Goal: Information Seeking & Learning: Learn about a topic

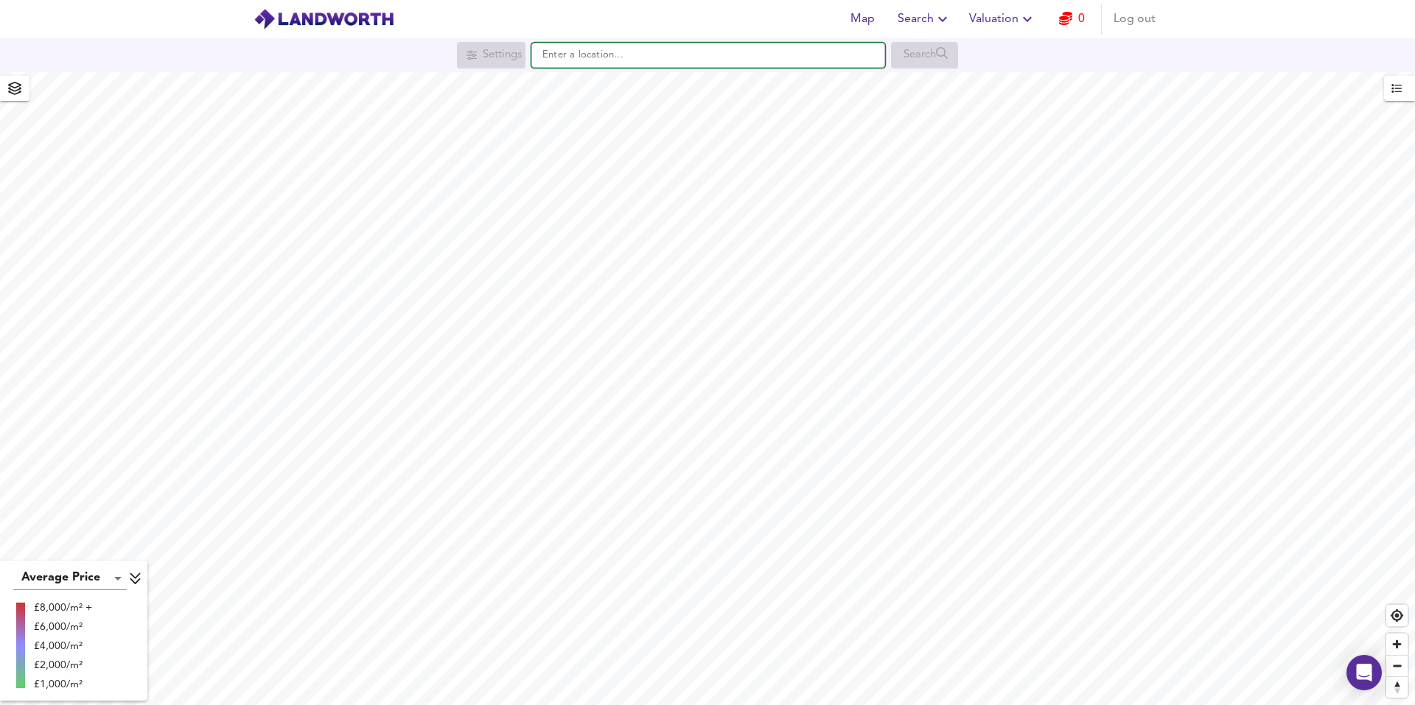
click at [622, 52] on input "text" at bounding box center [708, 55] width 354 height 25
paste input "N3 1LJ"
click at [557, 83] on div at bounding box center [549, 84] width 26 height 15
type input "[STREET_ADDRESS]"
checkbox input "false"
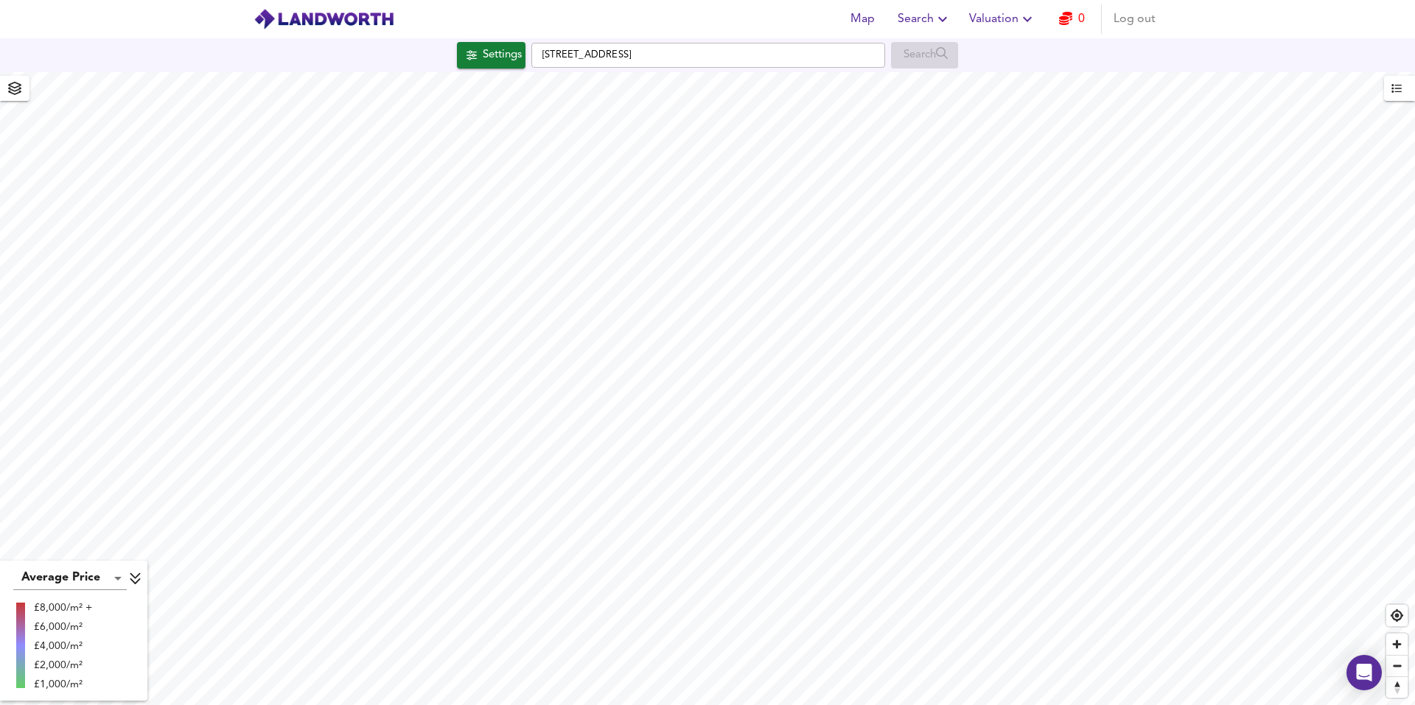
checkbox input "true"
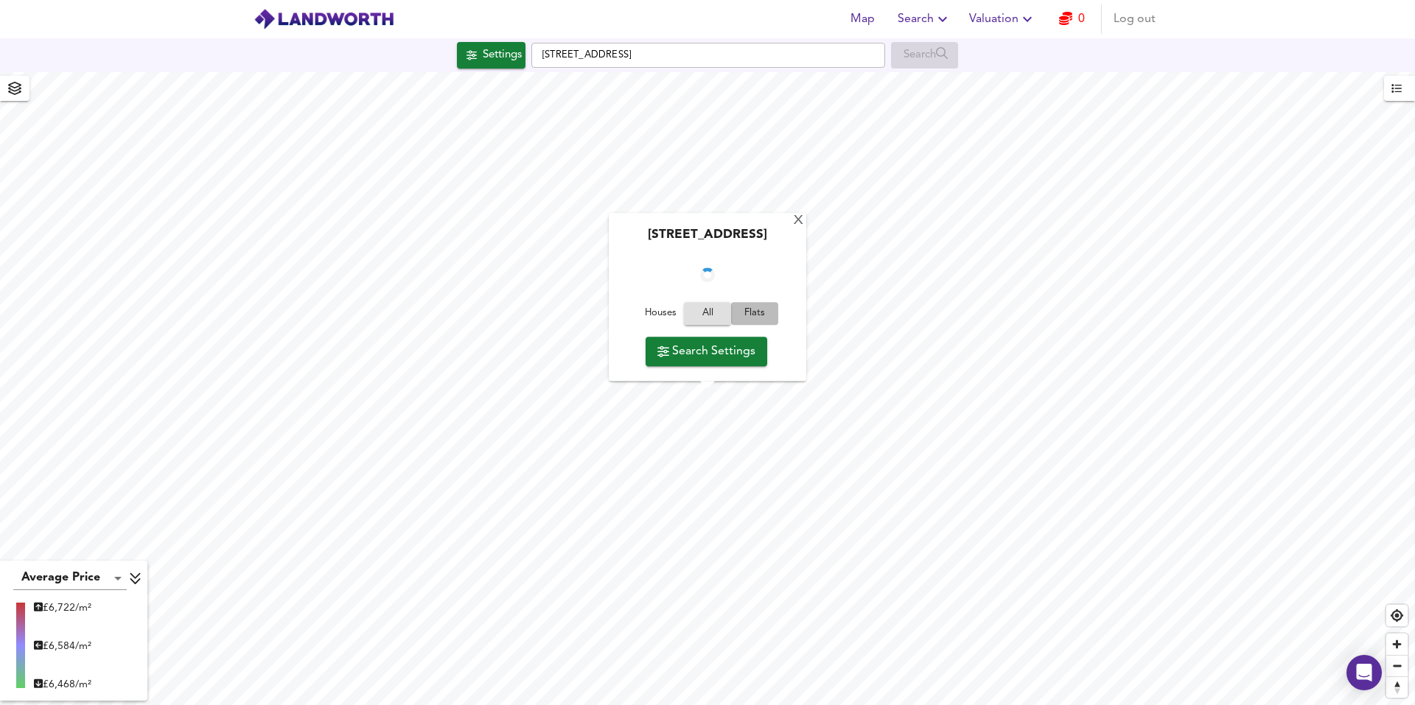
click at [764, 315] on span "Flats" at bounding box center [755, 314] width 40 height 17
click at [804, 221] on div "X" at bounding box center [803, 221] width 13 height 14
